Goal: Task Accomplishment & Management: Manage account settings

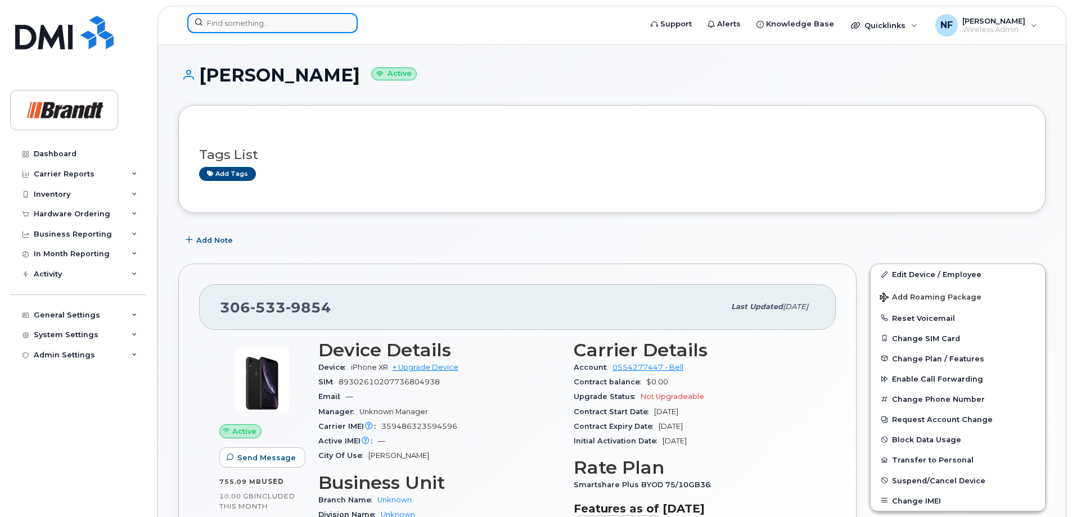
click at [279, 24] on input at bounding box center [272, 23] width 170 height 20
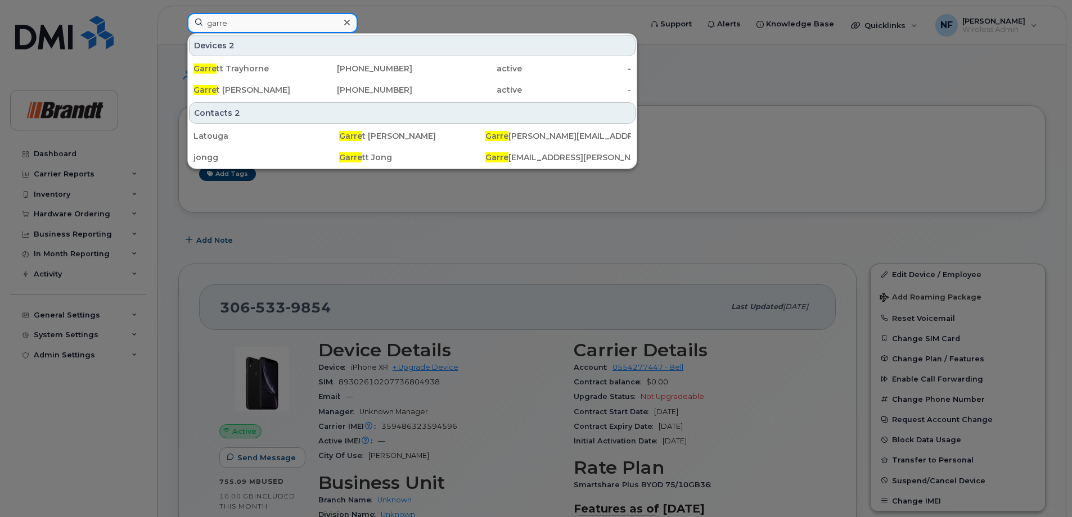
type input "garre"
click at [346, 22] on icon at bounding box center [347, 23] width 6 height 6
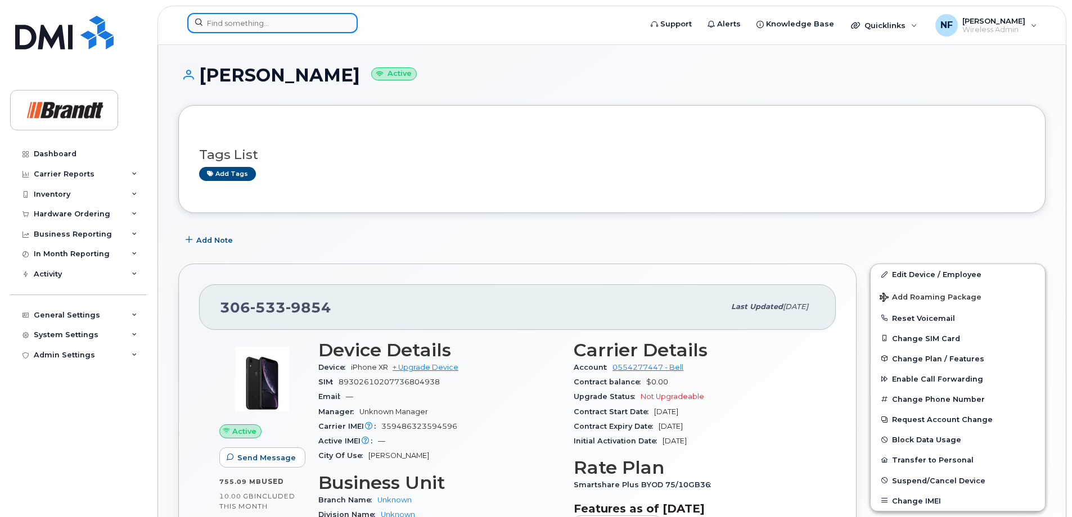
click at [351, 24] on div at bounding box center [272, 23] width 170 height 20
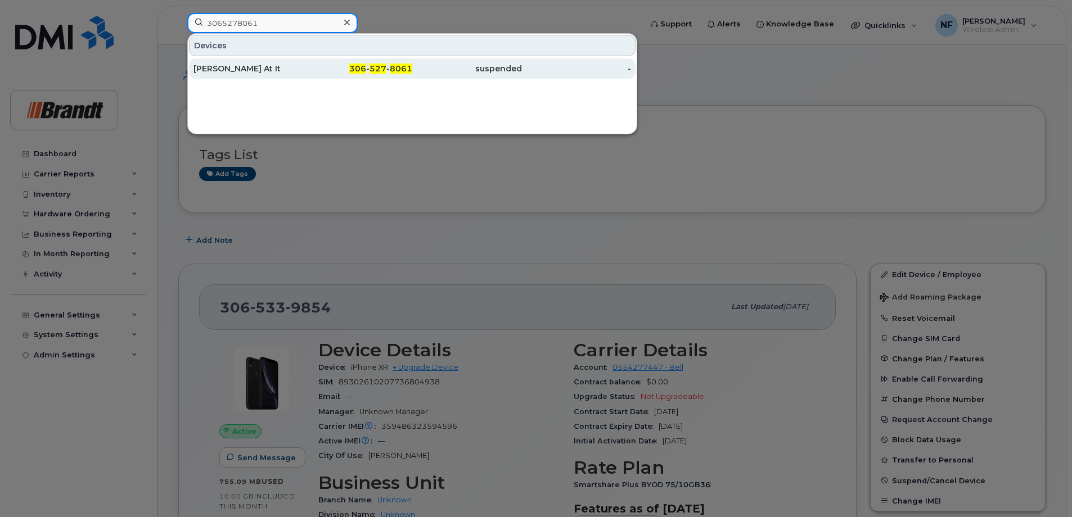
type input "3065278061"
click at [281, 67] on div "[PERSON_NAME] At It" at bounding box center [248, 68] width 110 height 11
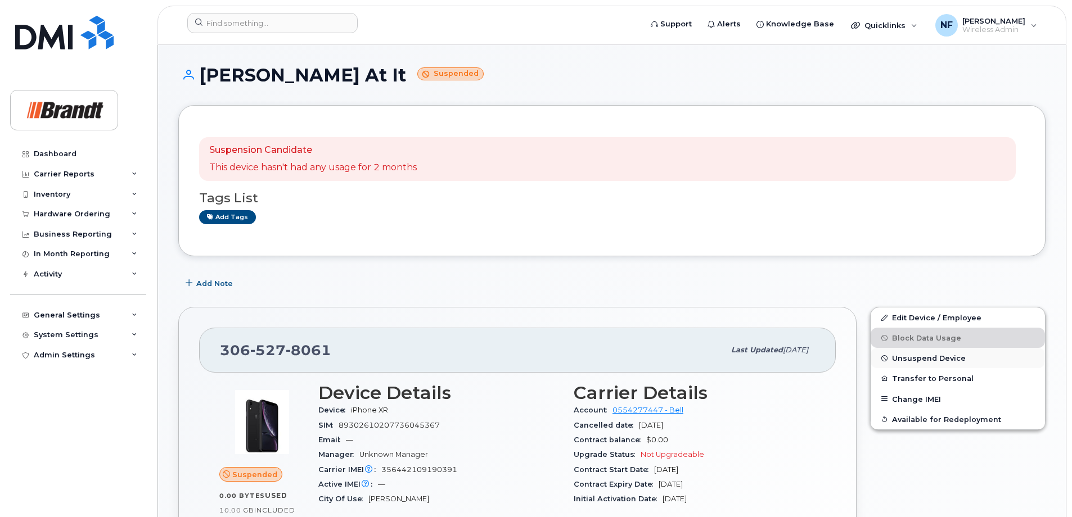
click at [925, 358] on span "Unsuspend Device" at bounding box center [929, 358] width 74 height 8
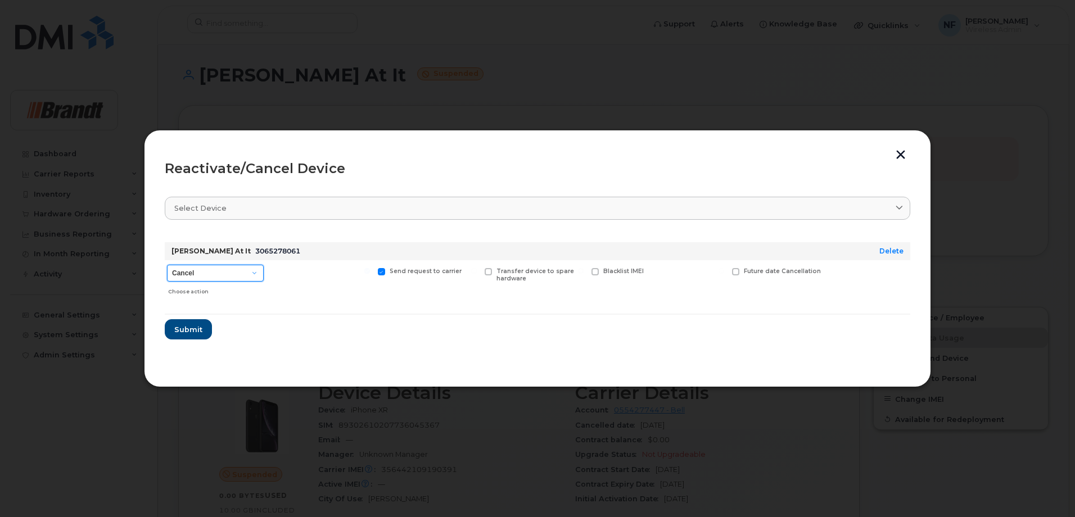
drag, startPoint x: 243, startPoint y: 275, endPoint x: 241, endPoint y: 282, distance: 6.6
click at [243, 275] on select "Cancel Suspend - Extend Suspension Reactivate" at bounding box center [215, 273] width 97 height 17
select select "[object Object]"
click at [167, 265] on select "Cancel Suspend - Extend Suspension Reactivate" at bounding box center [215, 273] width 97 height 17
click at [663, 272] on span at bounding box center [665, 271] width 7 height 7
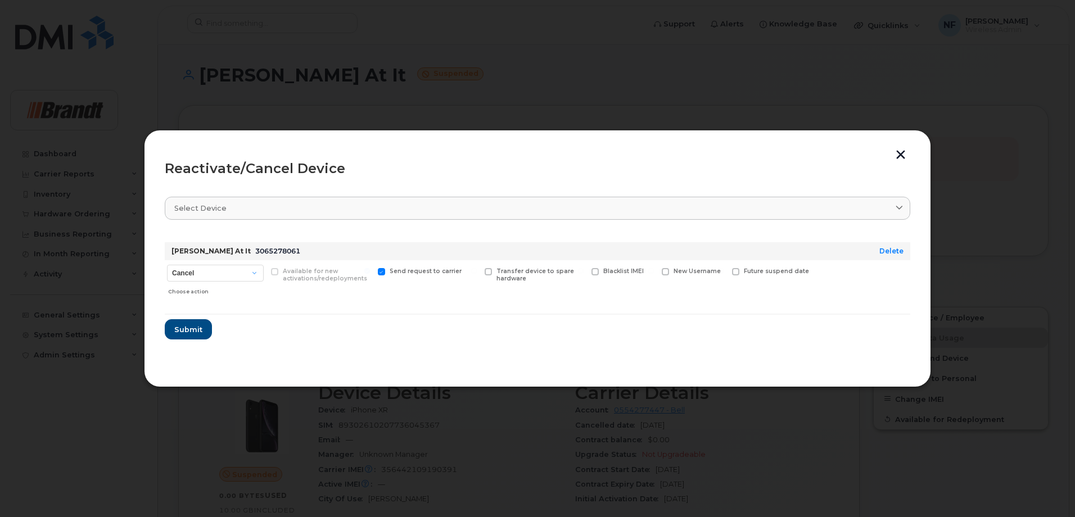
click at [654, 272] on input "New Username" at bounding box center [651, 271] width 6 height 6
checkbox input "true"
click at [671, 291] on input "text" at bounding box center [693, 289] width 63 height 20
type input "Brady Hoggins"
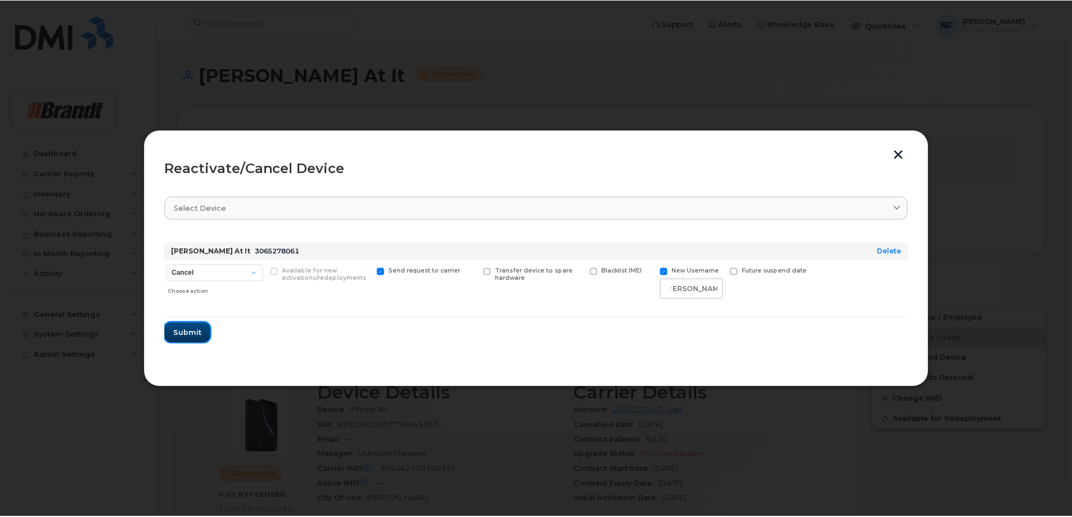
scroll to position [0, 0]
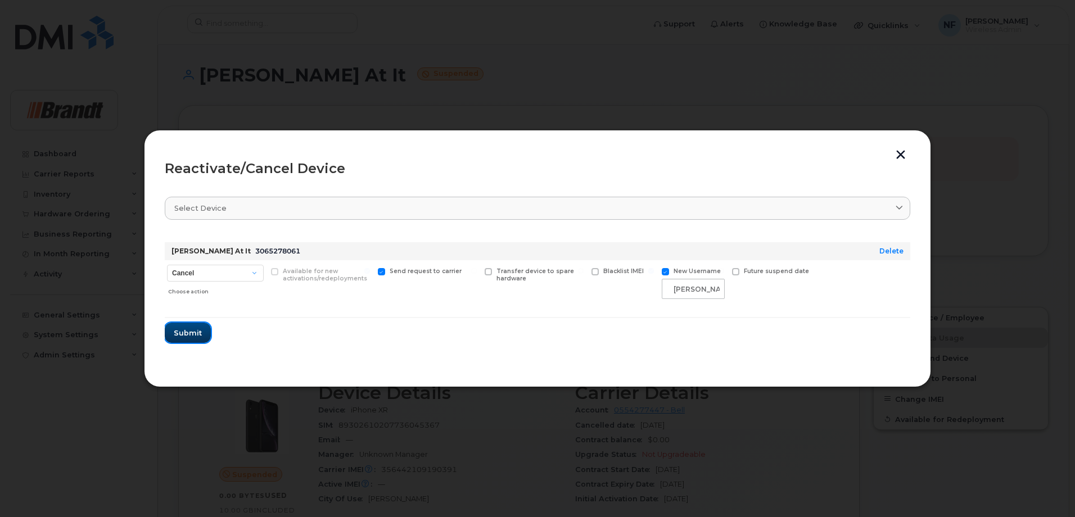
click at [198, 335] on span "Submit" at bounding box center [188, 333] width 28 height 11
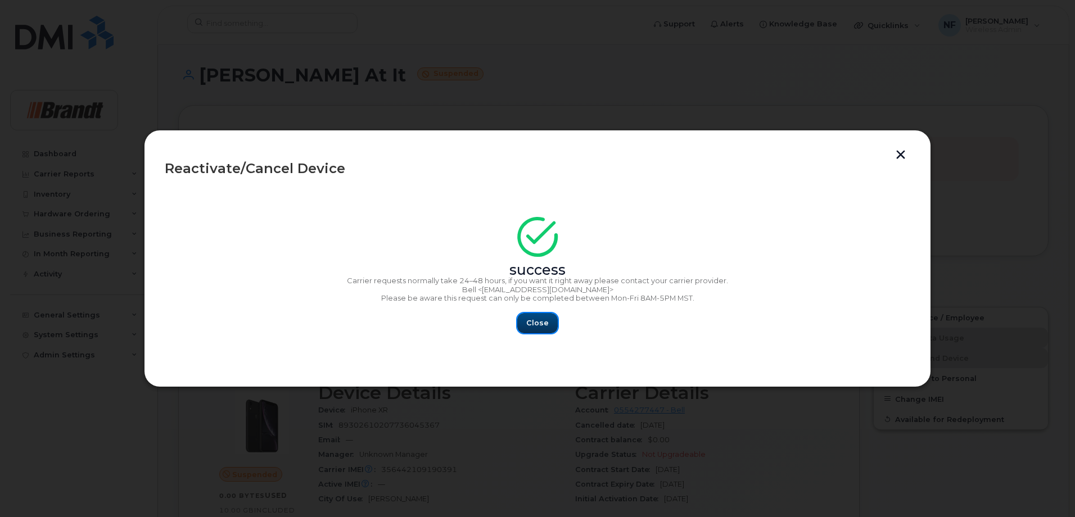
click at [537, 322] on span "Close" at bounding box center [537, 323] width 22 height 11
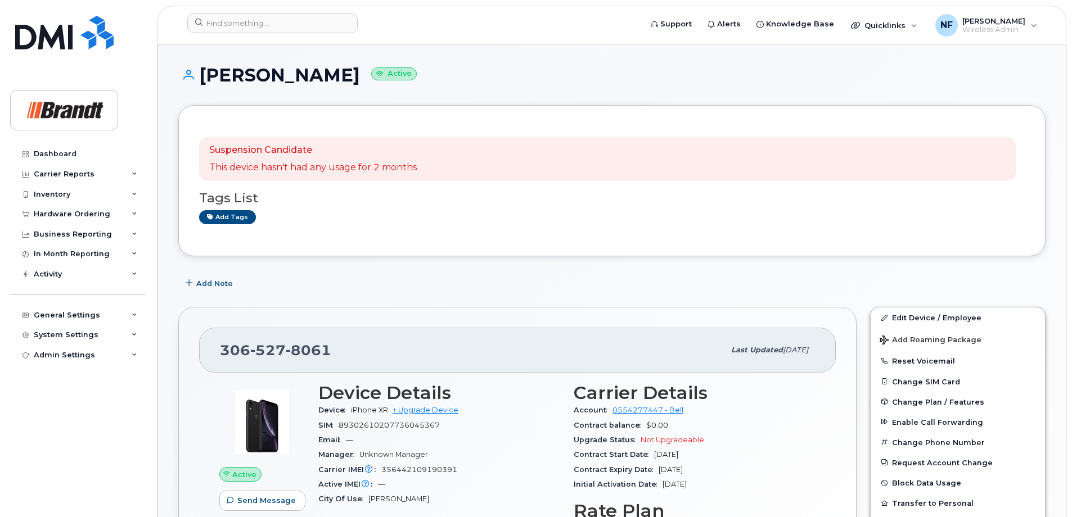
click at [299, 347] on span "8061" at bounding box center [309, 350] width 46 height 17
copy span "306 527 8061"
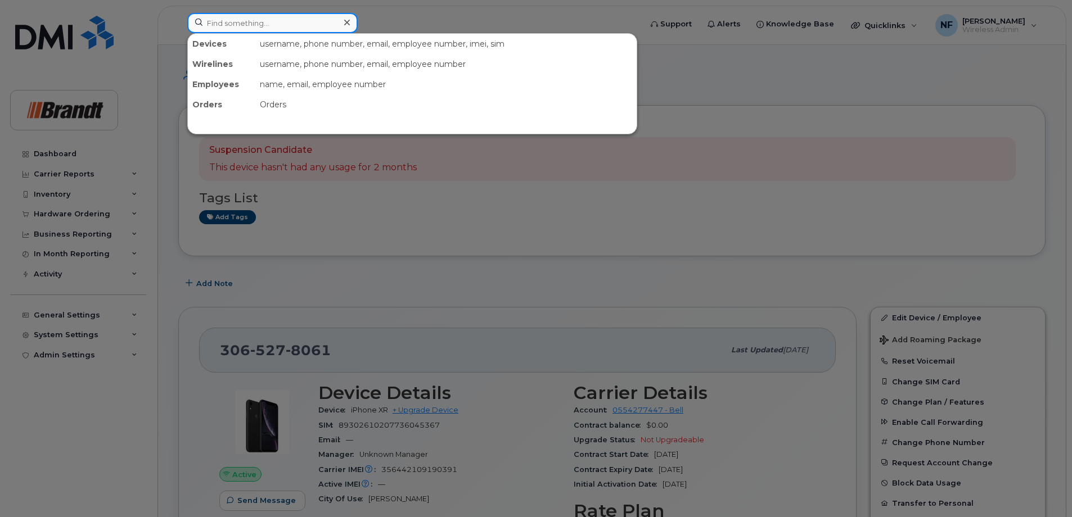
click at [287, 27] on input at bounding box center [272, 23] width 170 height 20
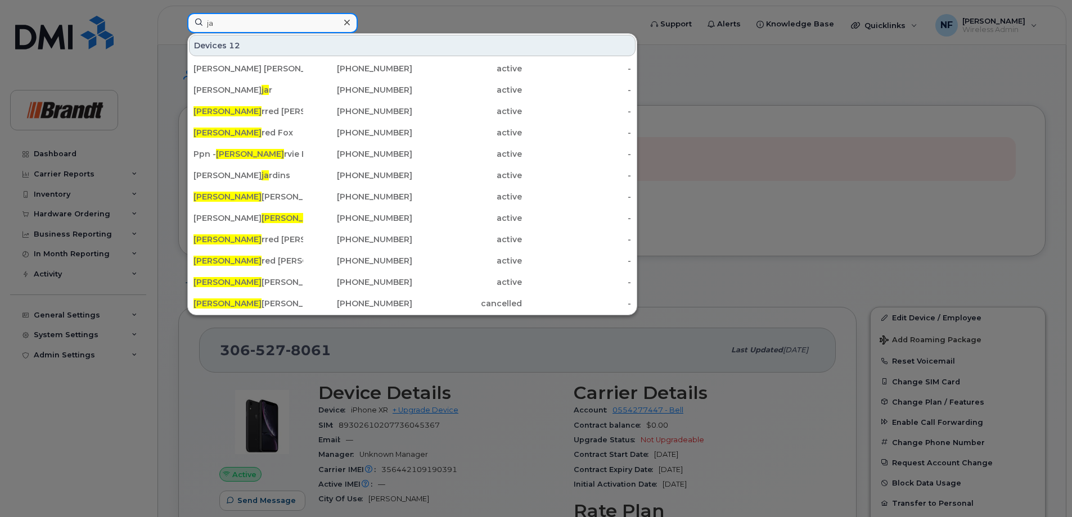
type input "j"
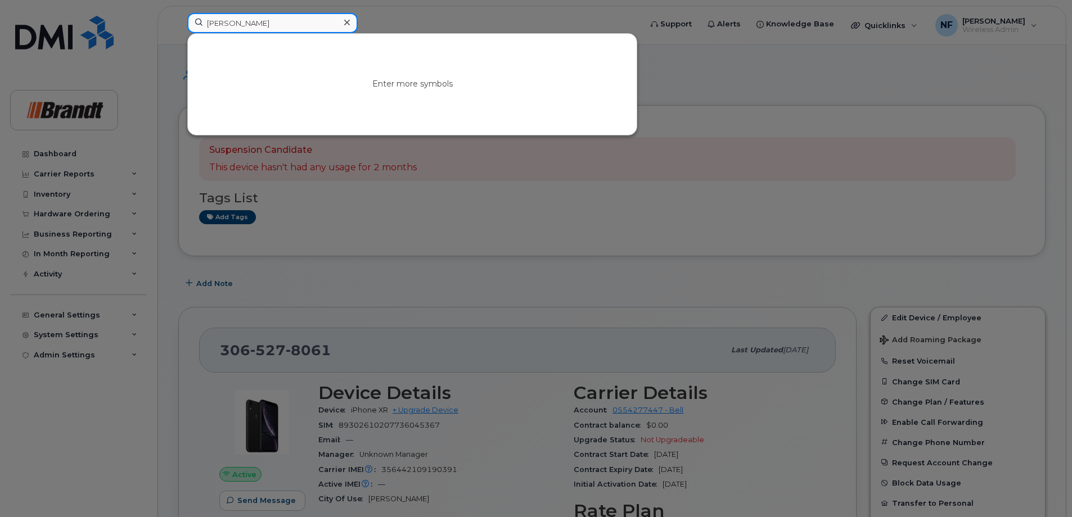
type input "hinger"
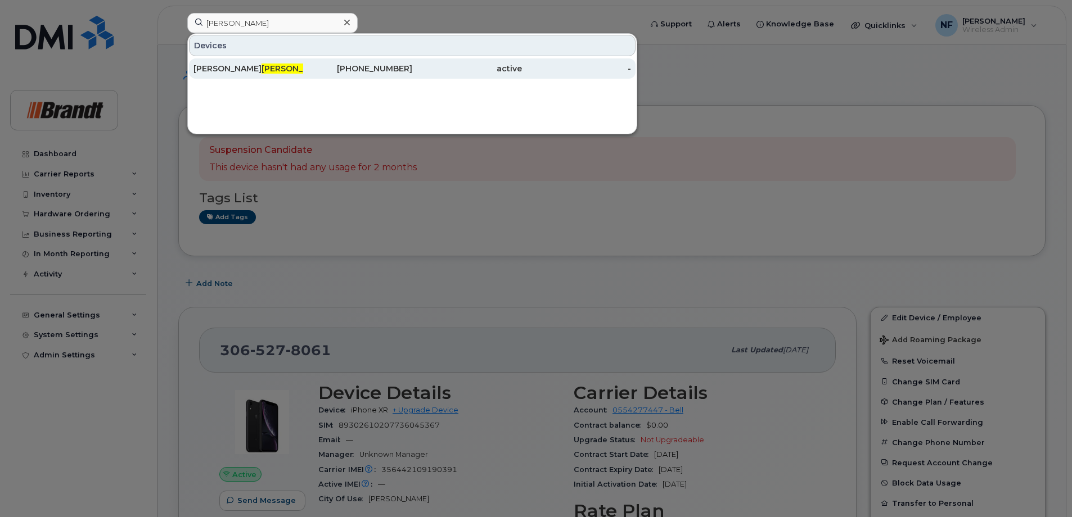
click at [412, 62] on div "306-533-9854" at bounding box center [467, 68] width 110 height 20
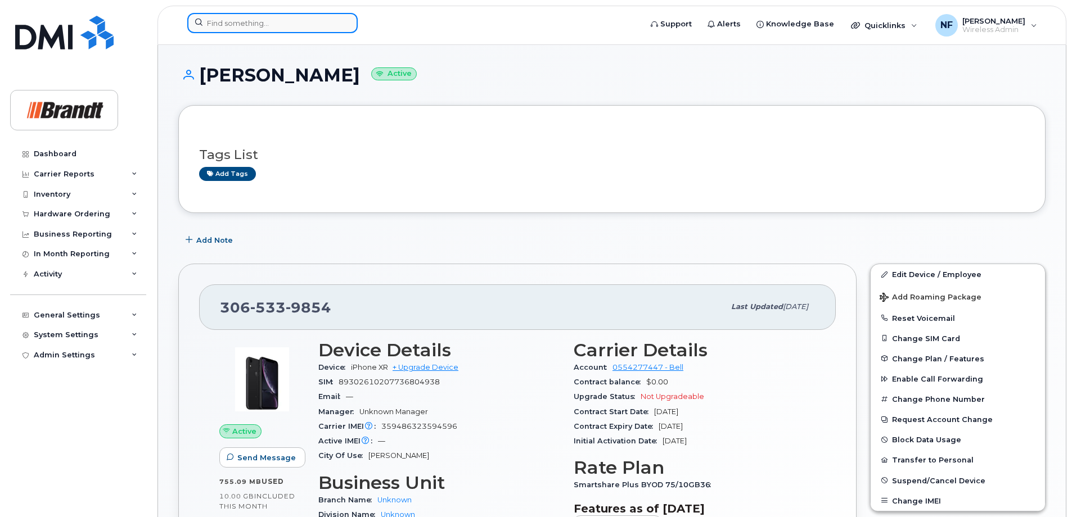
click at [260, 24] on input at bounding box center [272, 23] width 170 height 20
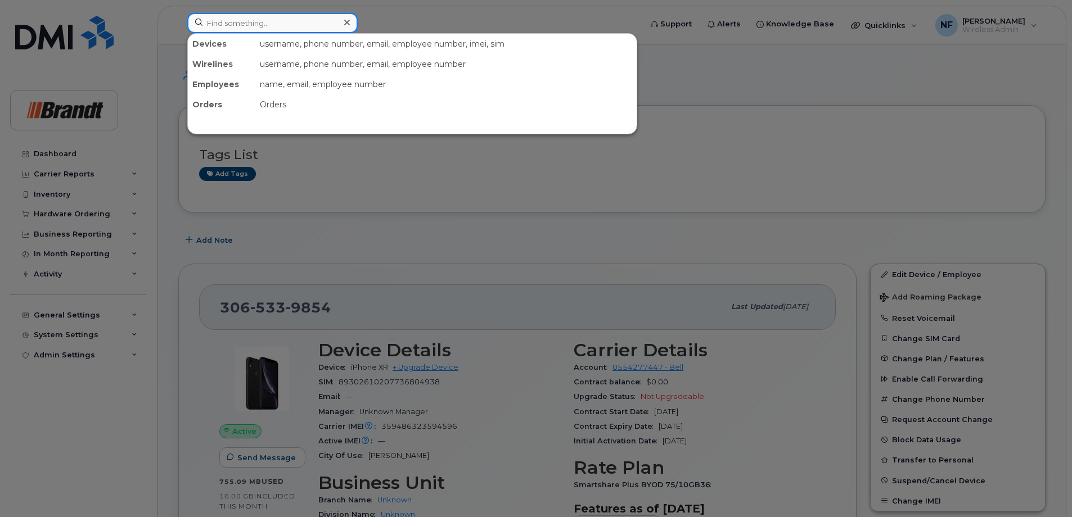
type input "e"
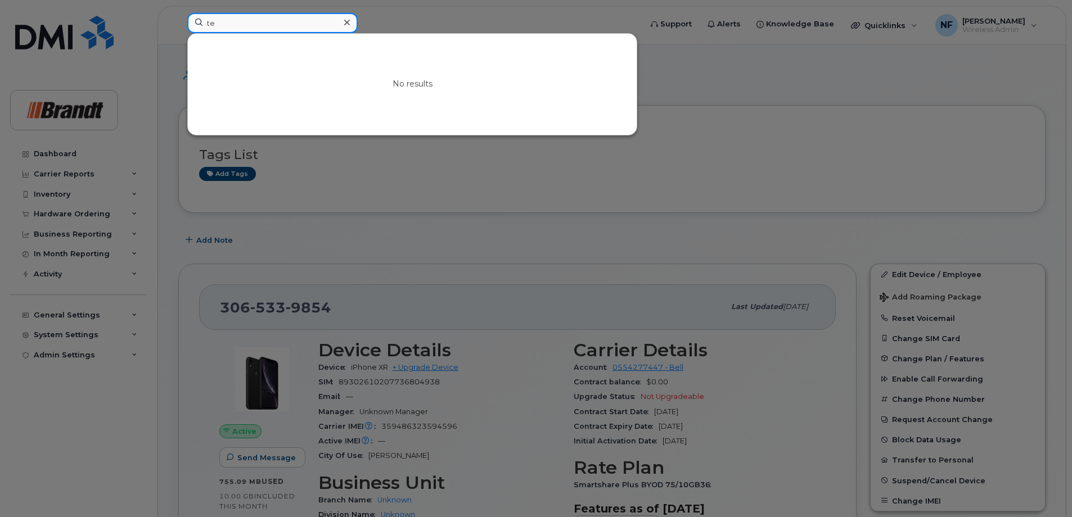
type input "t"
click at [488, 223] on div at bounding box center [536, 258] width 1072 height 517
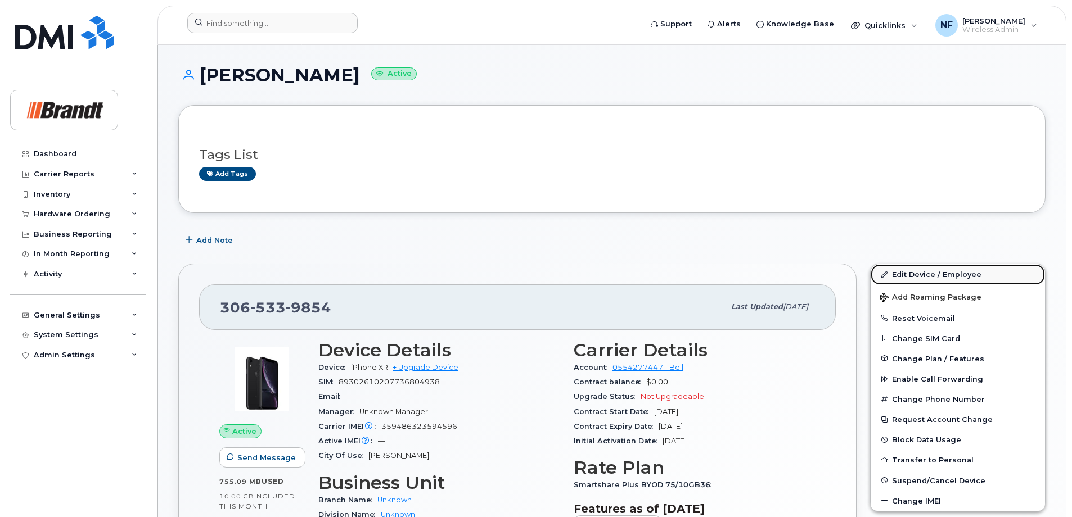
click at [953, 270] on link "Edit Device / Employee" at bounding box center [957, 274] width 174 height 20
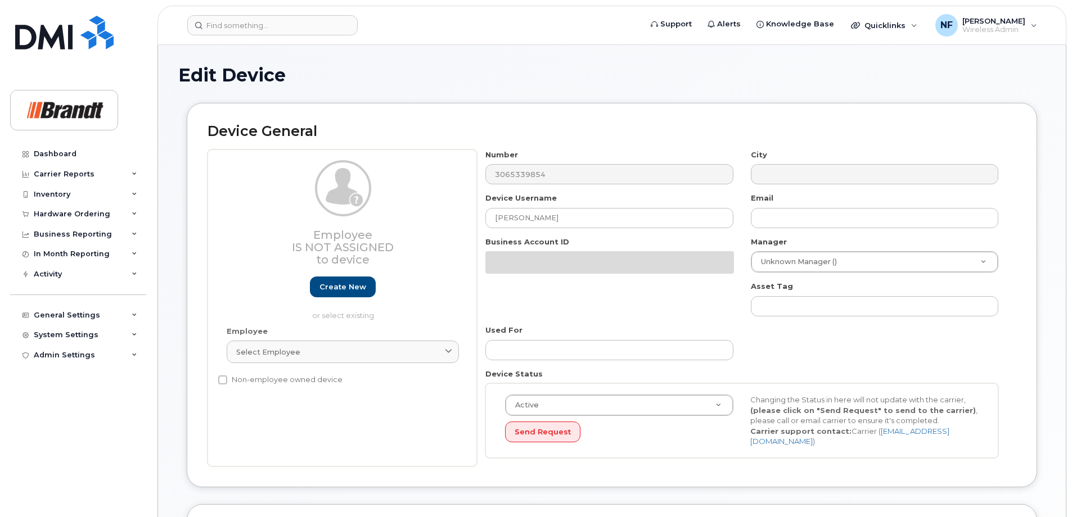
select select "33722384"
select select "34499151"
select select "35132258"
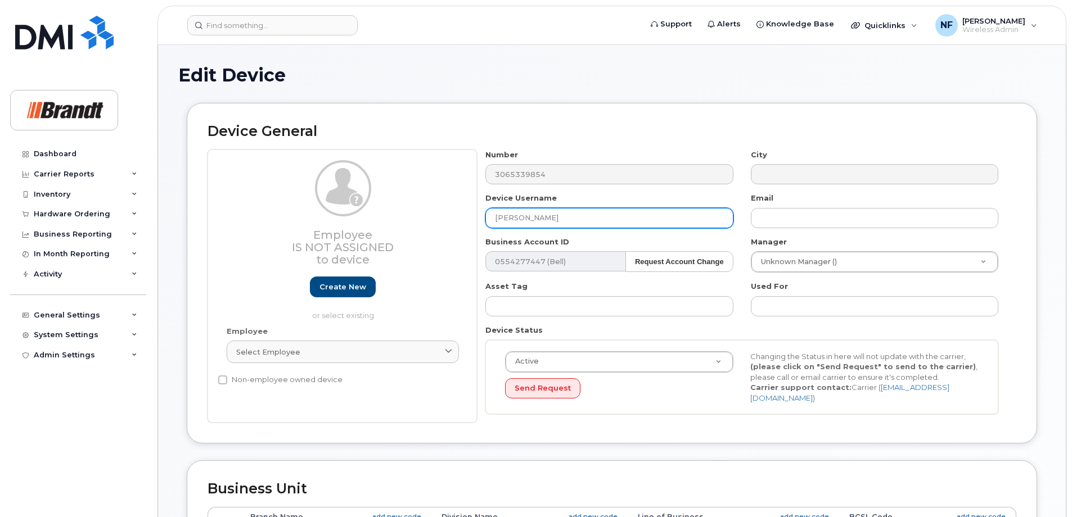
drag, startPoint x: 561, startPoint y: 214, endPoint x: 409, endPoint y: 231, distance: 153.4
click at [409, 231] on div "Employee Is not assigned to device Create new or select existing Employee Selec…" at bounding box center [611, 287] width 808 height 274
type input "[PERSON_NAME]"
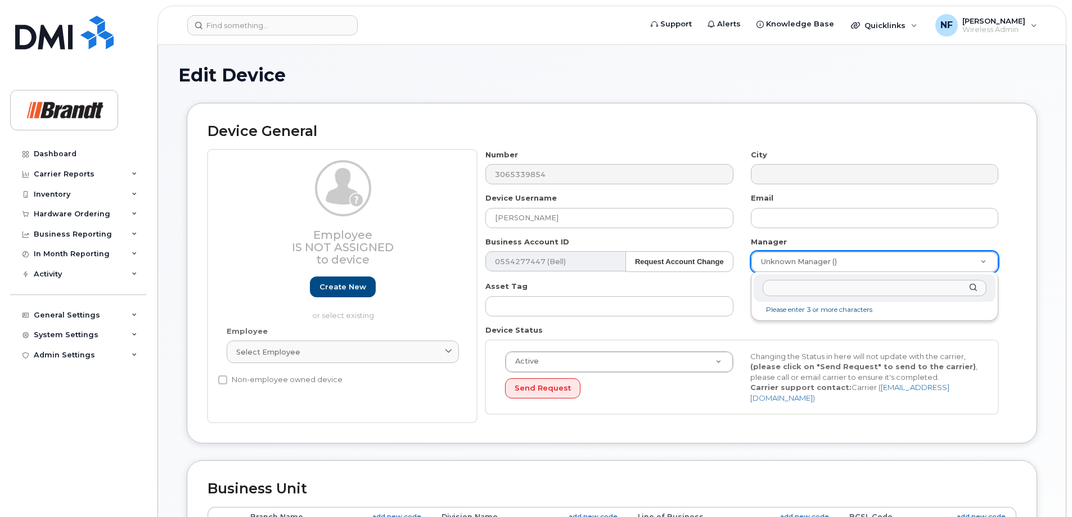
click at [828, 288] on input "text" at bounding box center [874, 288] width 224 height 16
type input "p"
type input "pion"
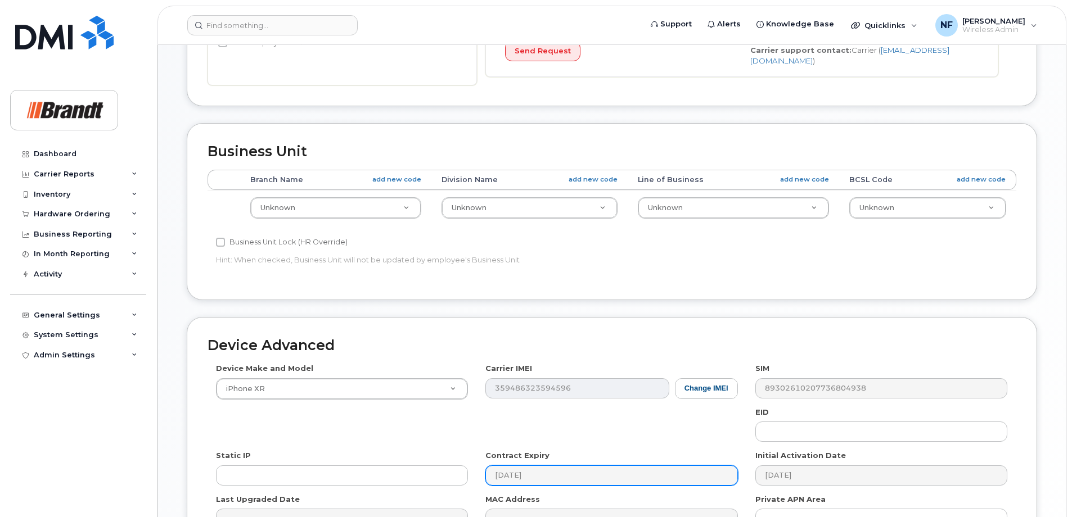
scroll to position [468, 0]
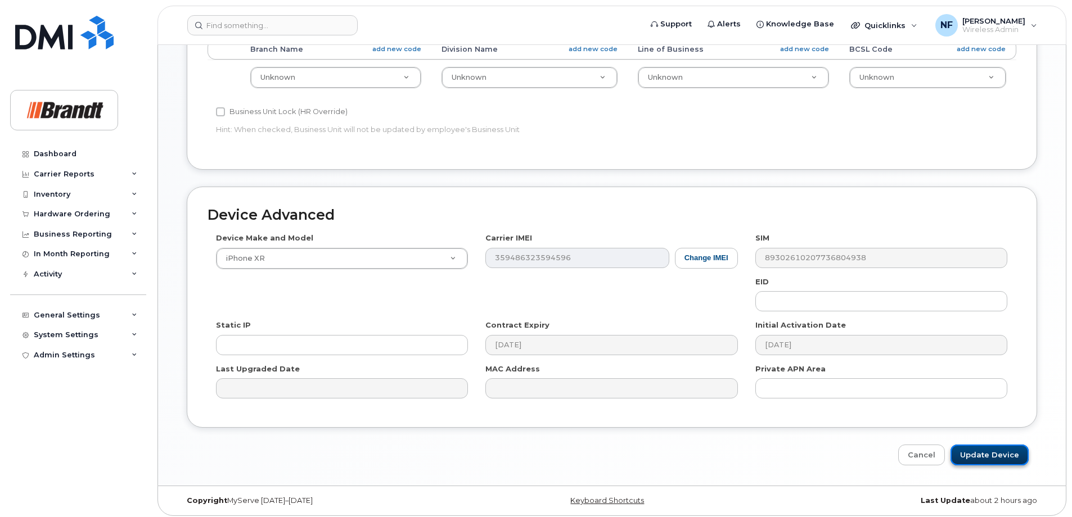
click at [971, 451] on input "Update Device" at bounding box center [989, 455] width 78 height 21
type input "Saving..."
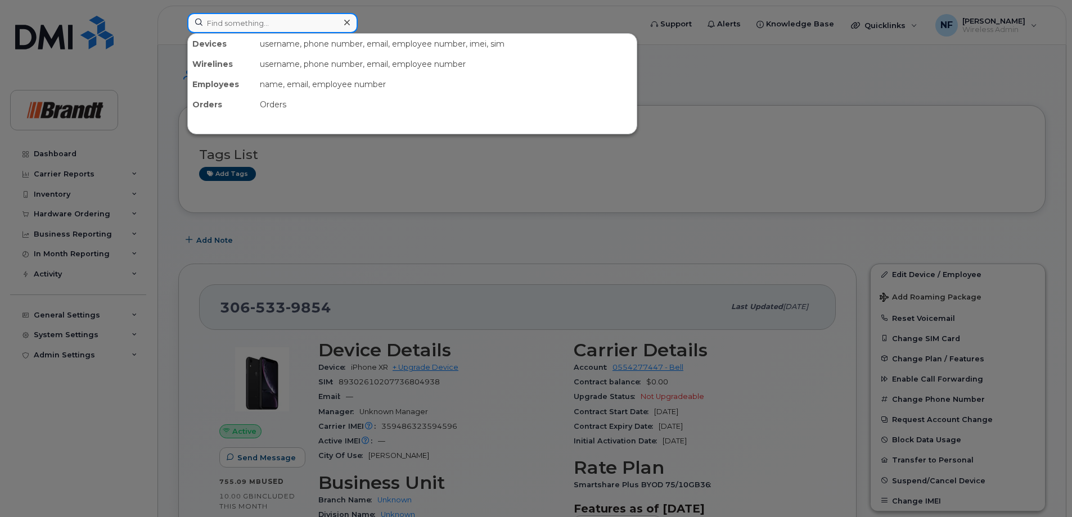
click at [341, 21] on div at bounding box center [272, 23] width 170 height 20
paste input "[PERSON_NAME].[PERSON_NAME]"
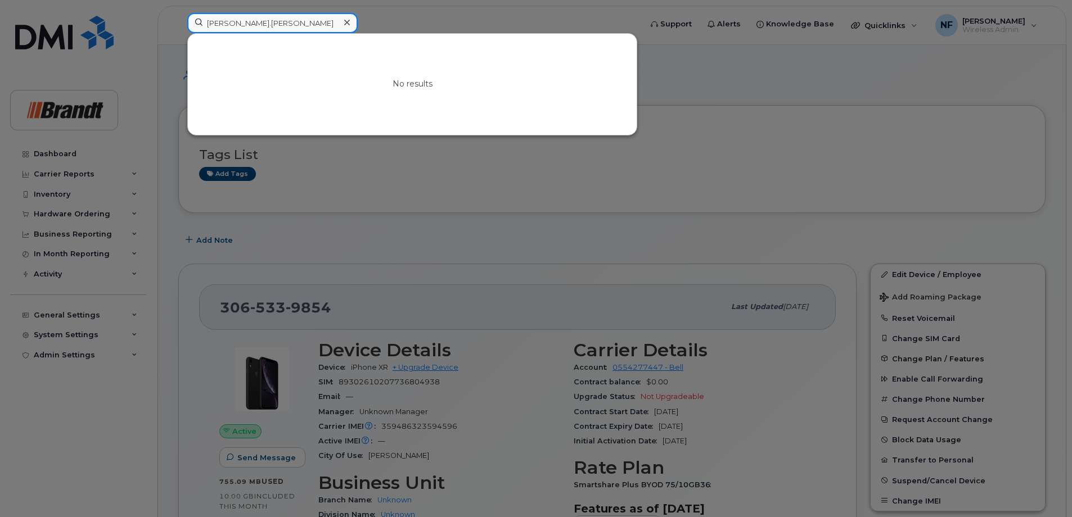
click at [236, 21] on input "Nicolas.Geoffroy" at bounding box center [272, 23] width 170 height 20
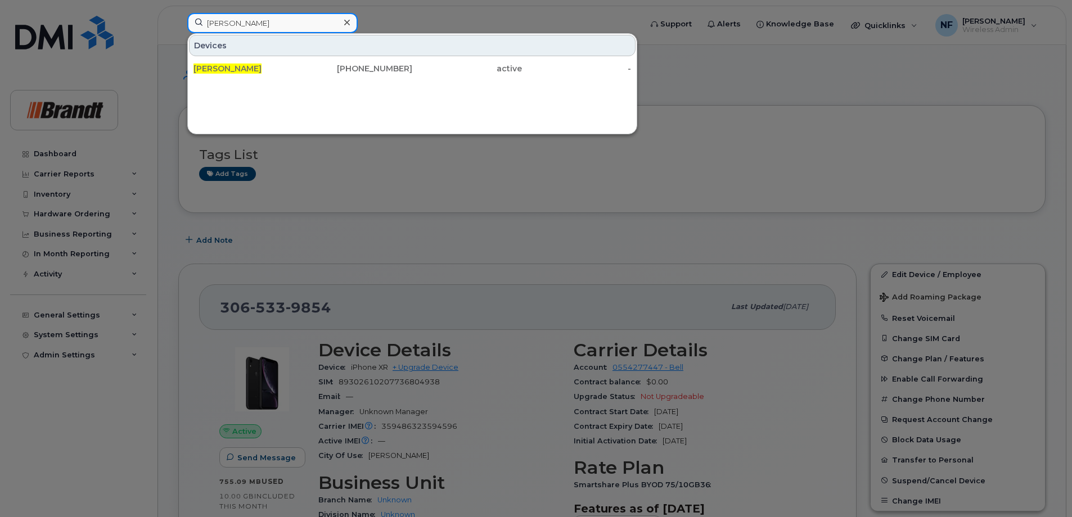
type input "[PERSON_NAME]"
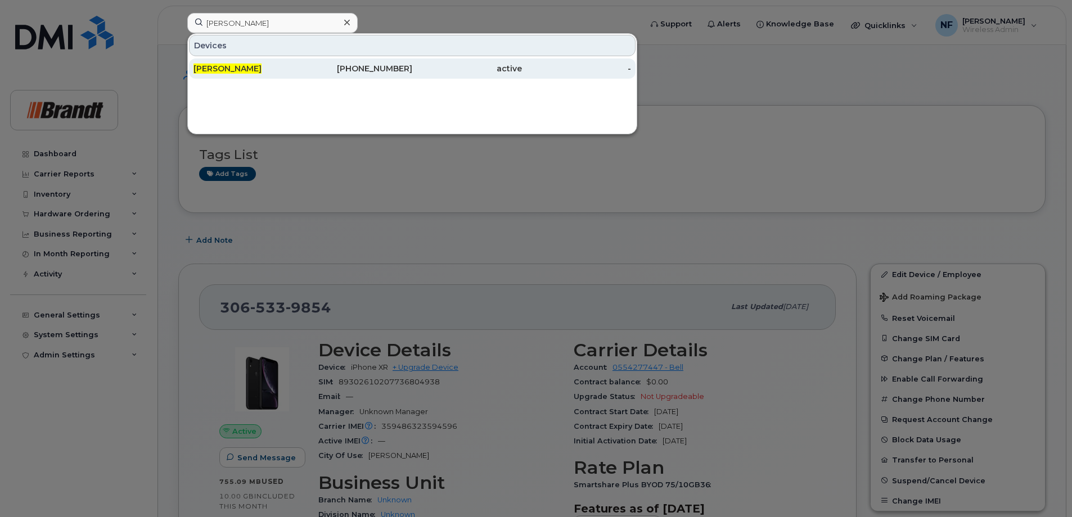
click at [412, 74] on div "438-349-8141" at bounding box center [467, 68] width 110 height 20
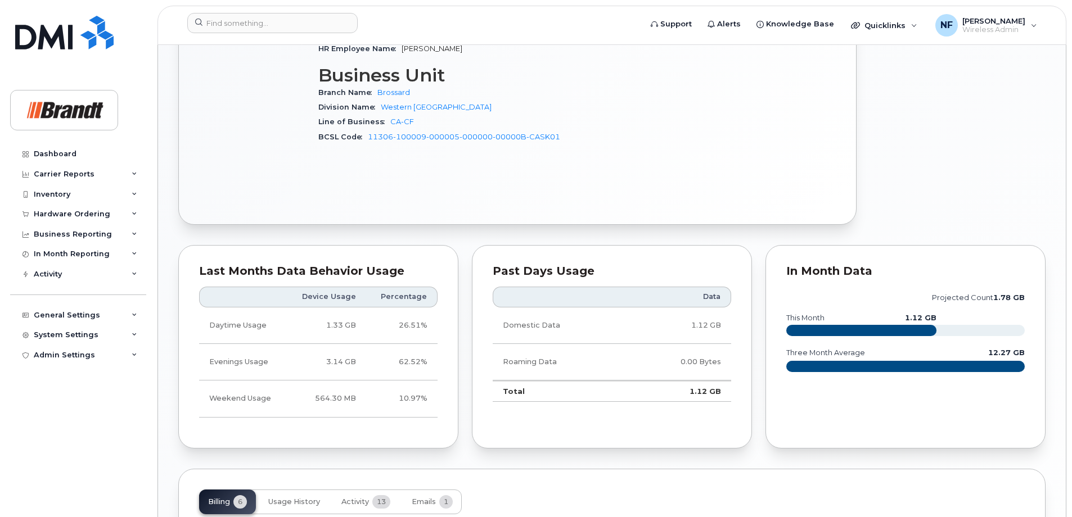
scroll to position [777, 0]
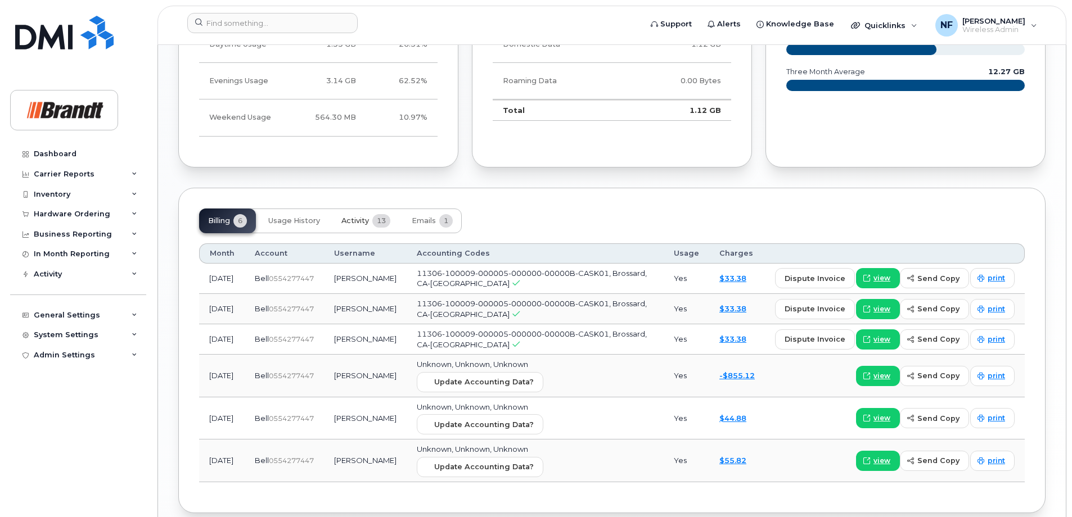
click at [387, 225] on span "13" at bounding box center [381, 220] width 18 height 13
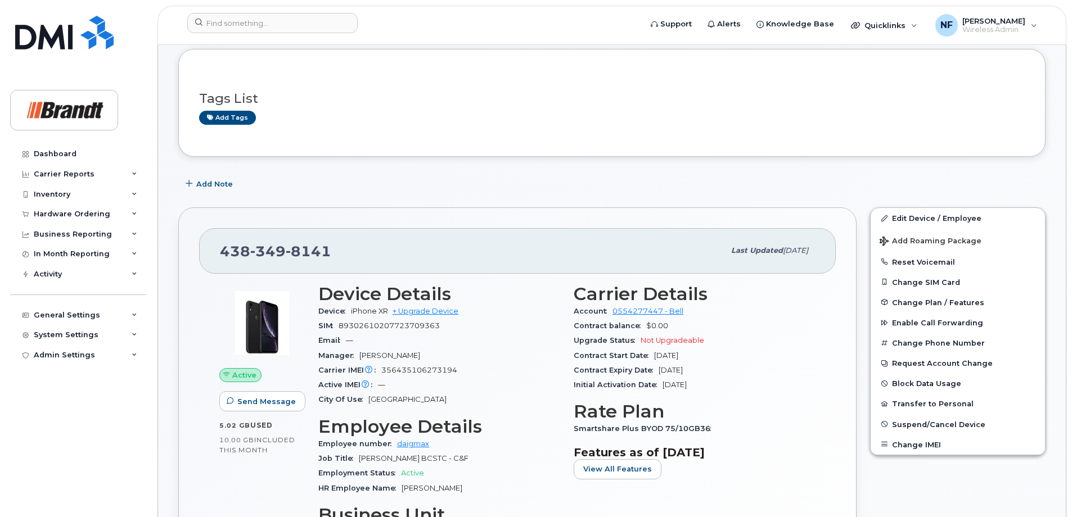
scroll to position [0, 0]
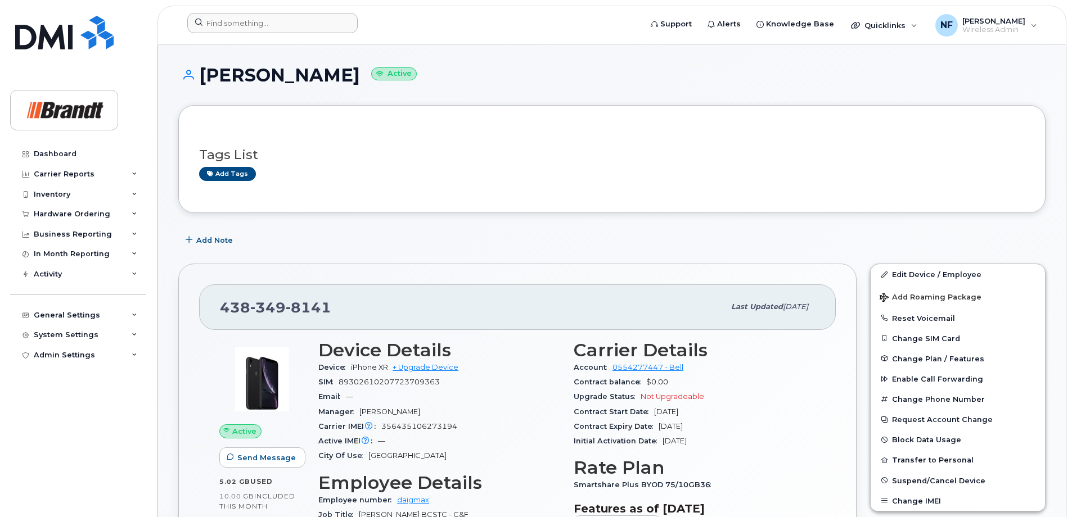
drag, startPoint x: 290, startPoint y: 34, endPoint x: 290, endPoint y: 28, distance: 6.2
click at [290, 32] on div at bounding box center [410, 25] width 464 height 25
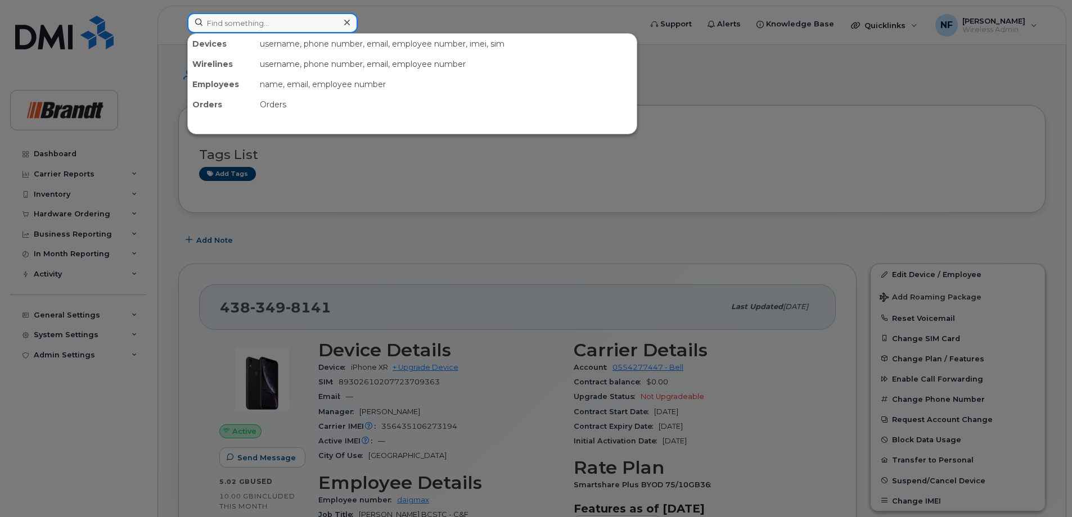
click at [290, 26] on input at bounding box center [272, 23] width 170 height 20
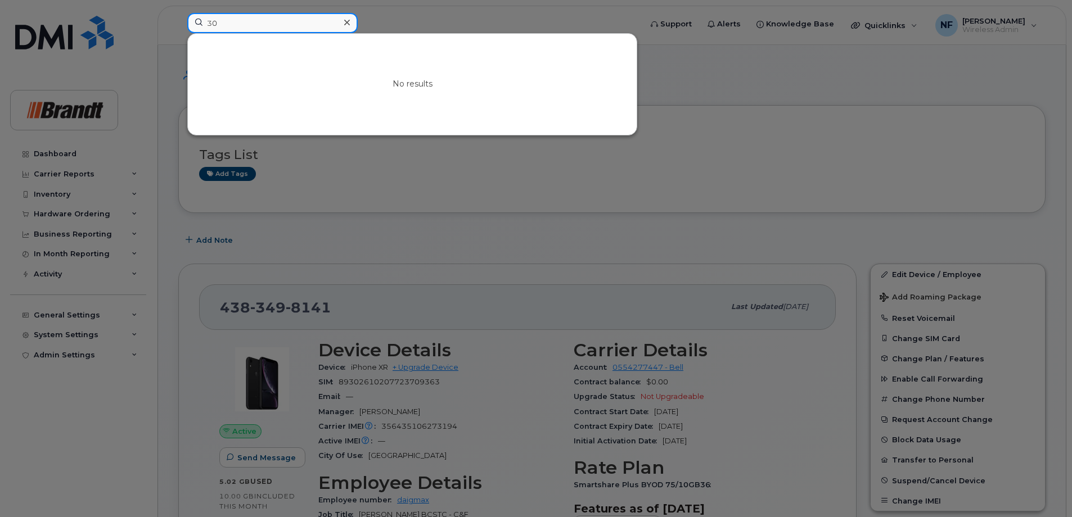
type input "3"
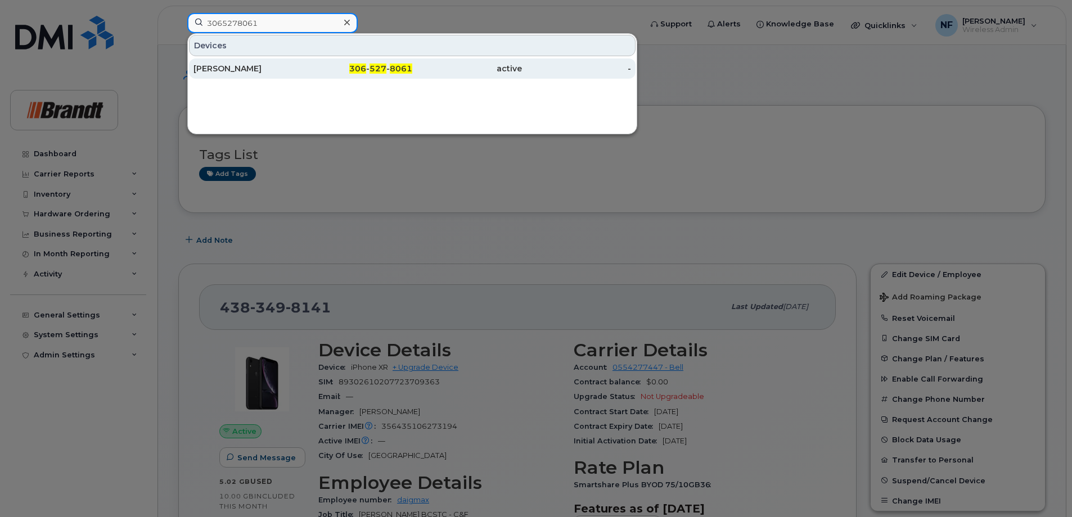
type input "3065278061"
drag, startPoint x: 272, startPoint y: 61, endPoint x: 281, endPoint y: 64, distance: 9.8
click at [303, 61] on div "[PERSON_NAME]" at bounding box center [358, 68] width 110 height 20
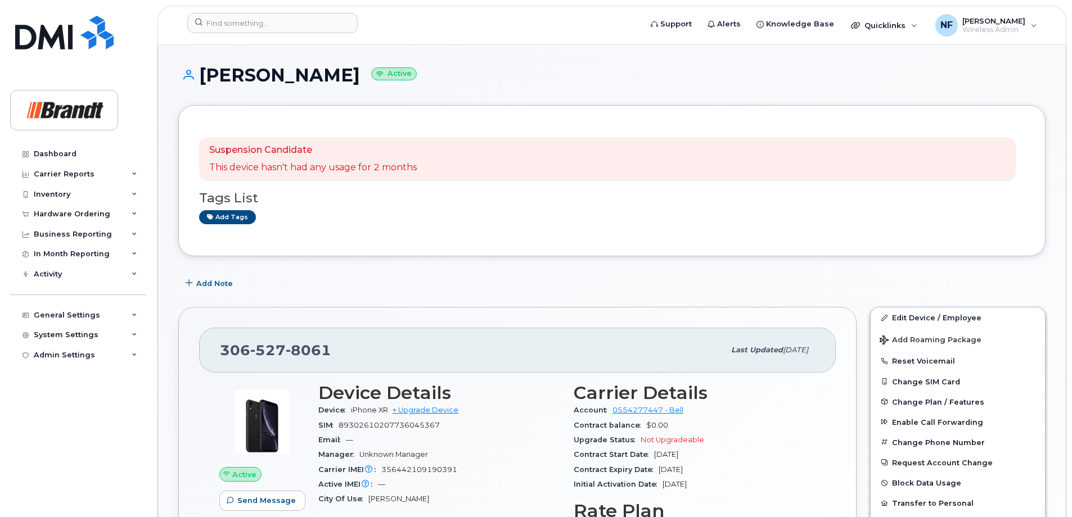
click at [300, 340] on div "[PHONE_NUMBER]" at bounding box center [472, 350] width 504 height 24
click at [300, 339] on div "[PHONE_NUMBER]" at bounding box center [472, 350] width 504 height 24
copy span "[PHONE_NUMBER]"
click at [294, 28] on input at bounding box center [272, 23] width 170 height 20
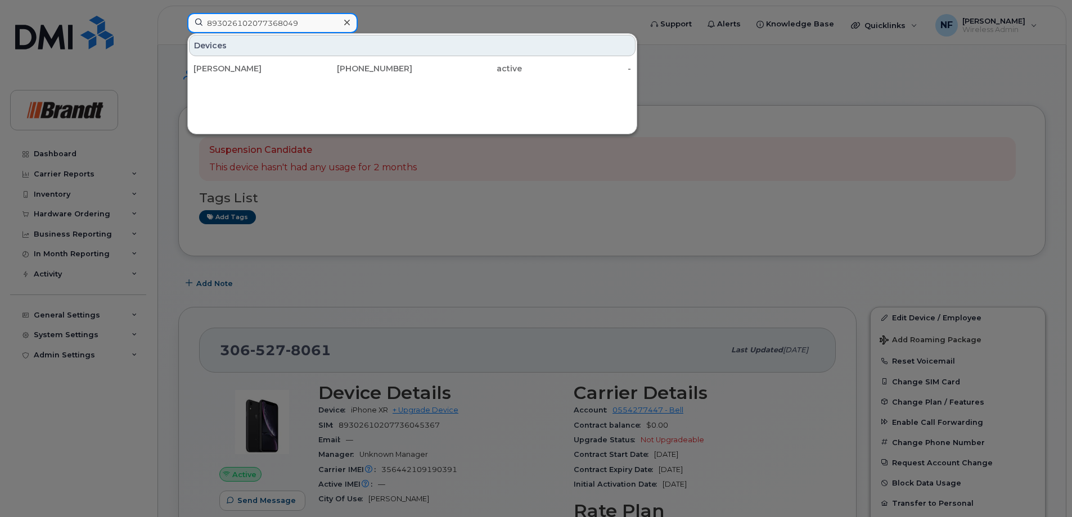
type input "893026102077368049"
click at [347, 21] on icon at bounding box center [347, 23] width 6 height 6
